Goal: Check status: Check status

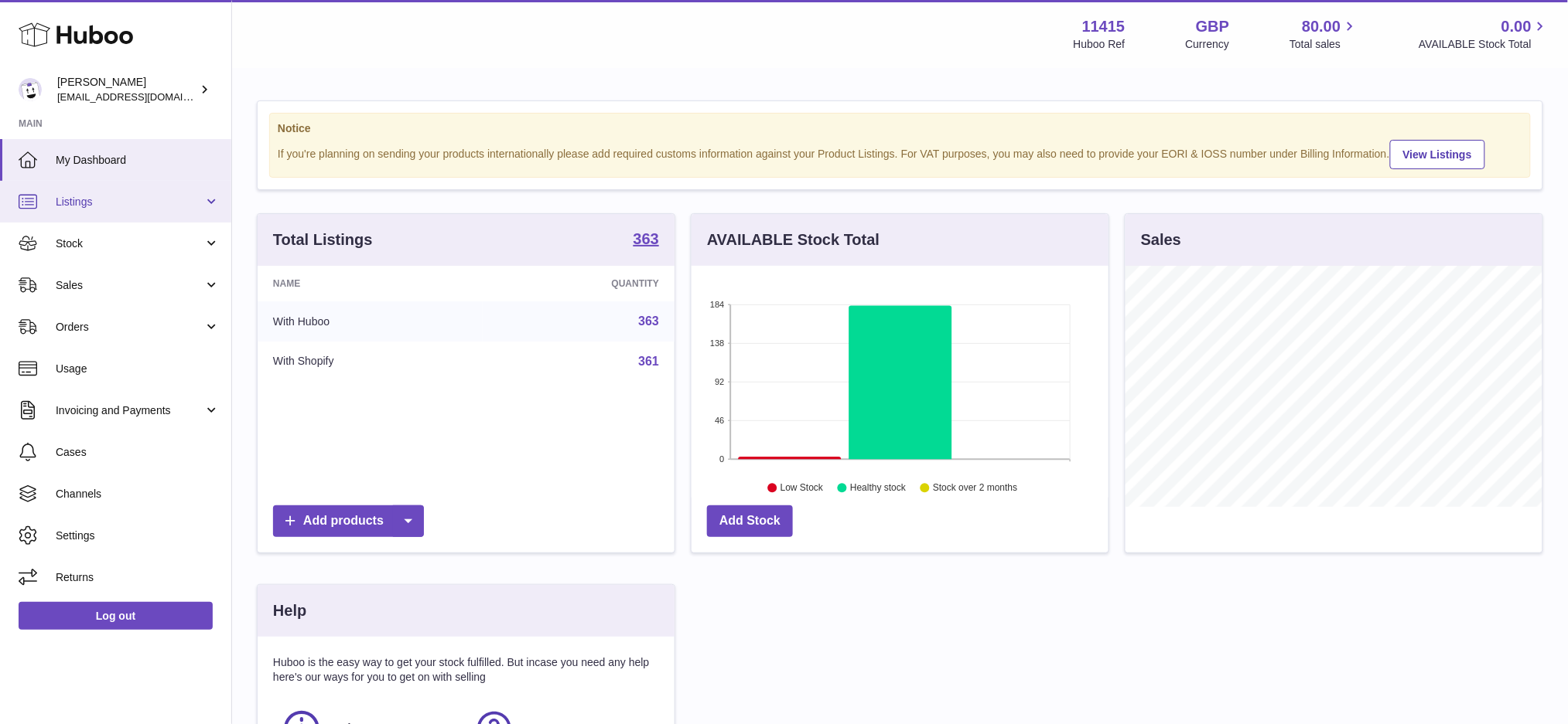
scroll to position [240, 417]
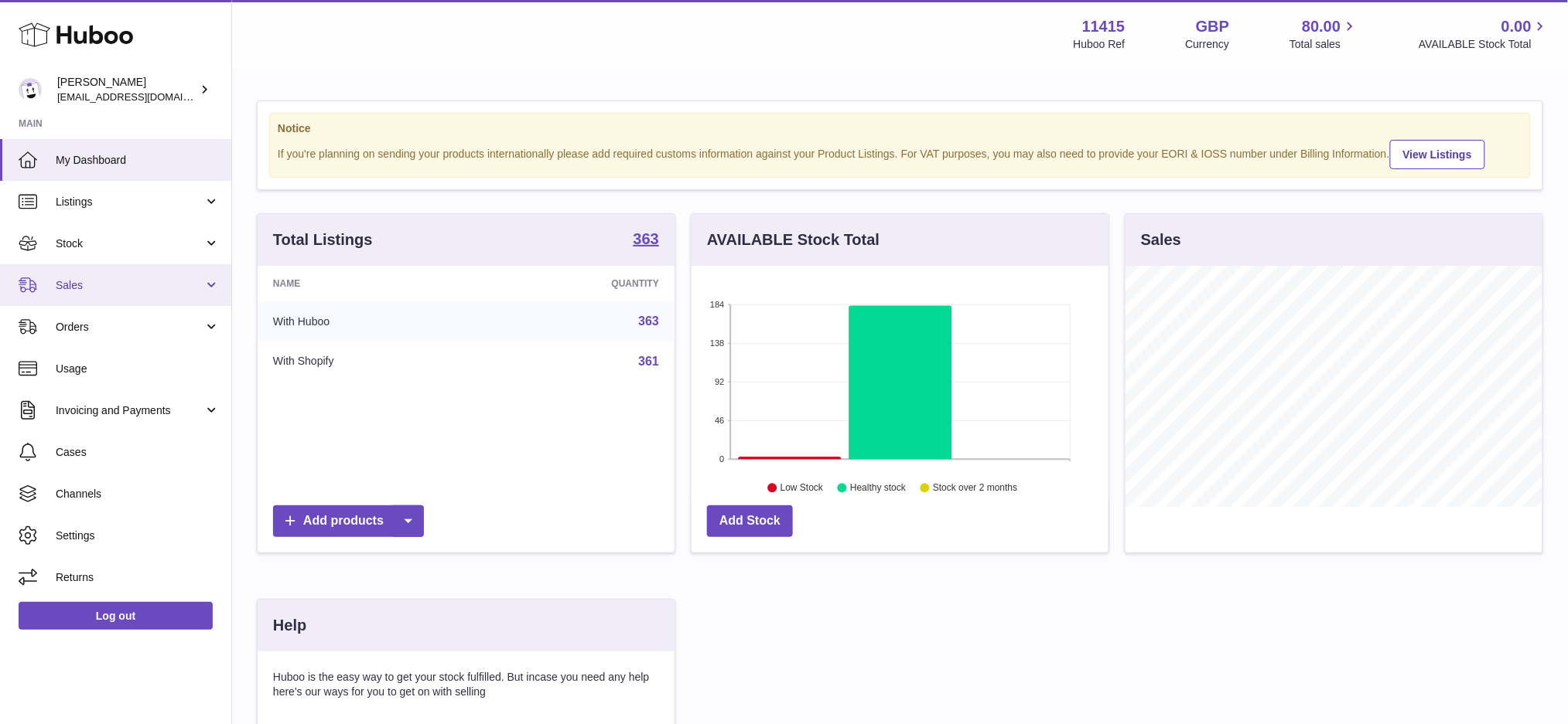
click at [117, 279] on span "Sales" at bounding box center [129, 286] width 147 height 15
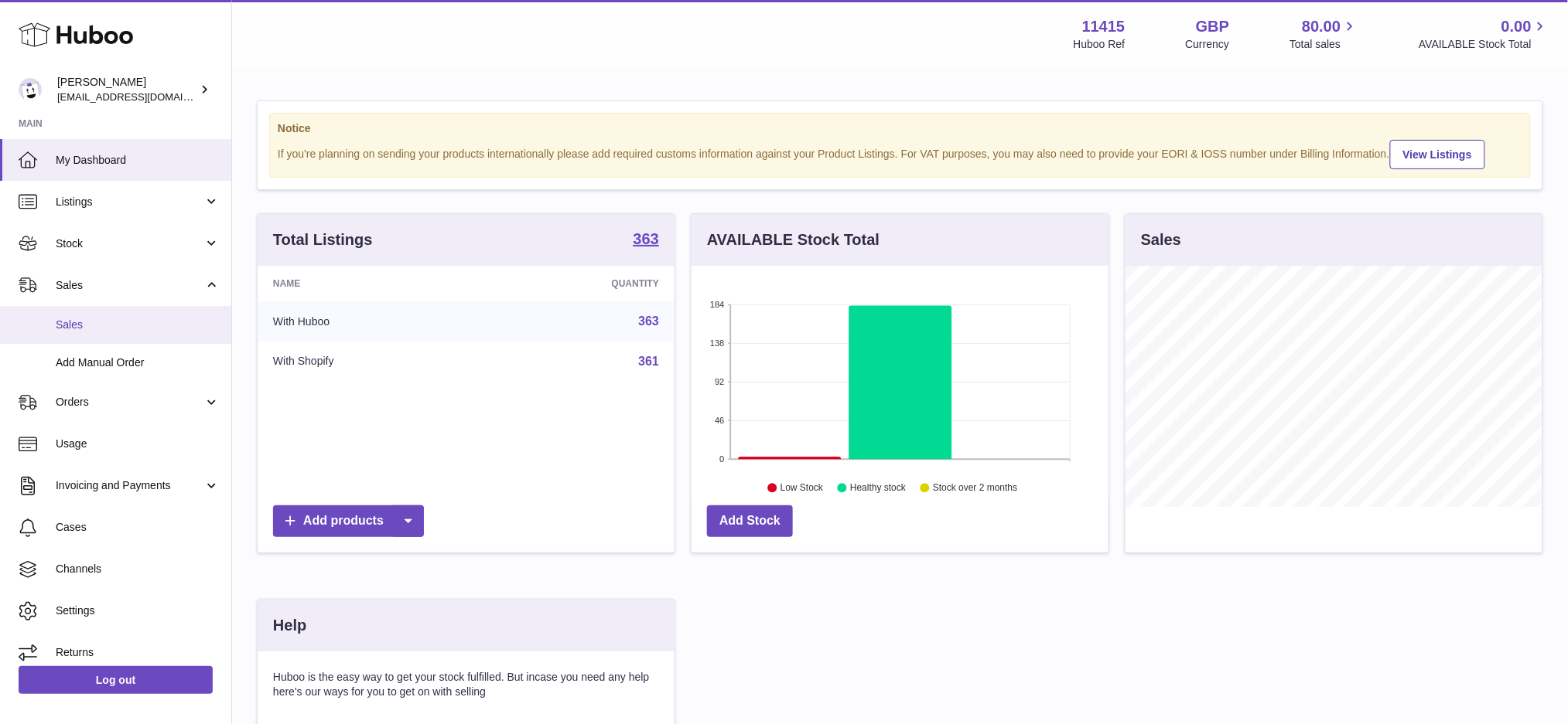
click at [121, 320] on span "Sales" at bounding box center [137, 325] width 164 height 15
